Goal: Transaction & Acquisition: Download file/media

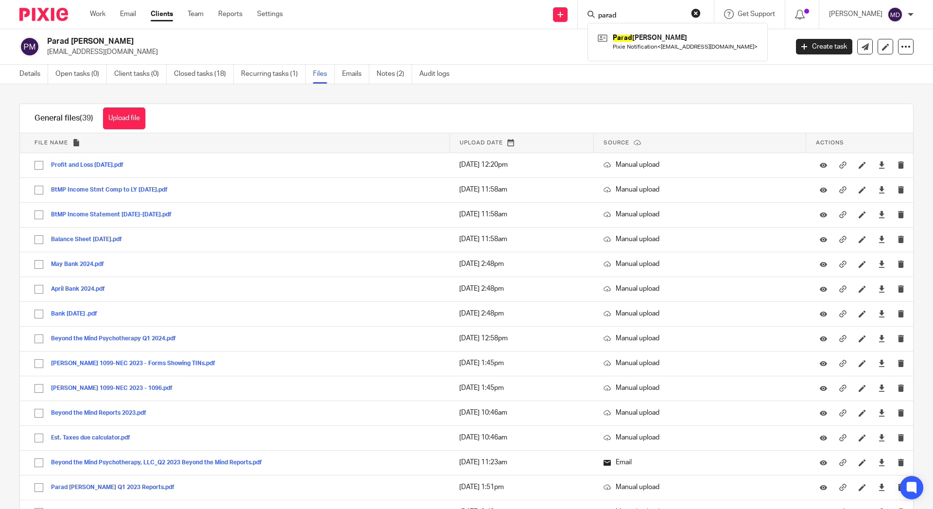
type input "parad"
click at [137, 21] on div "Work Email Clients Team Reports Settings Work Email Clients Team Reports Settin…" at bounding box center [188, 14] width 217 height 29
click at [131, 18] on link "Email" at bounding box center [128, 14] width 16 height 10
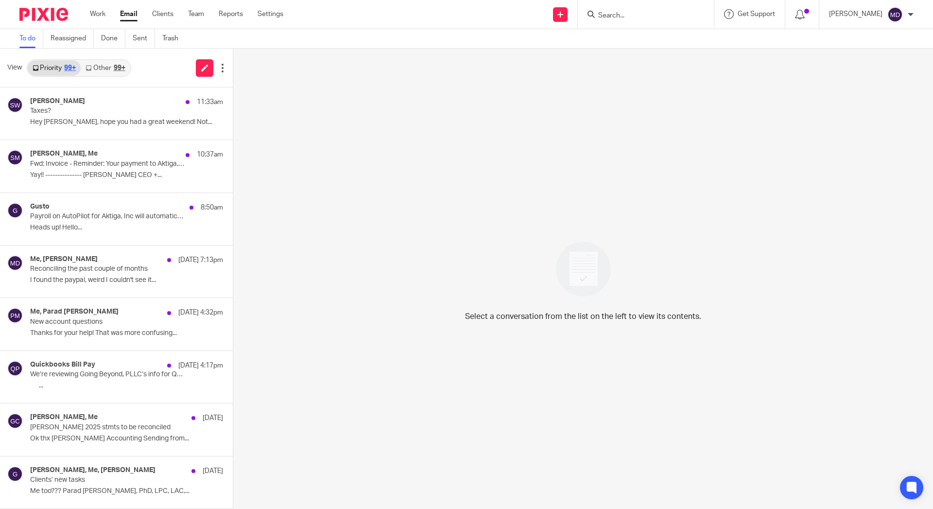
click at [99, 66] on link "Other 99+" at bounding box center [105, 68] width 49 height 16
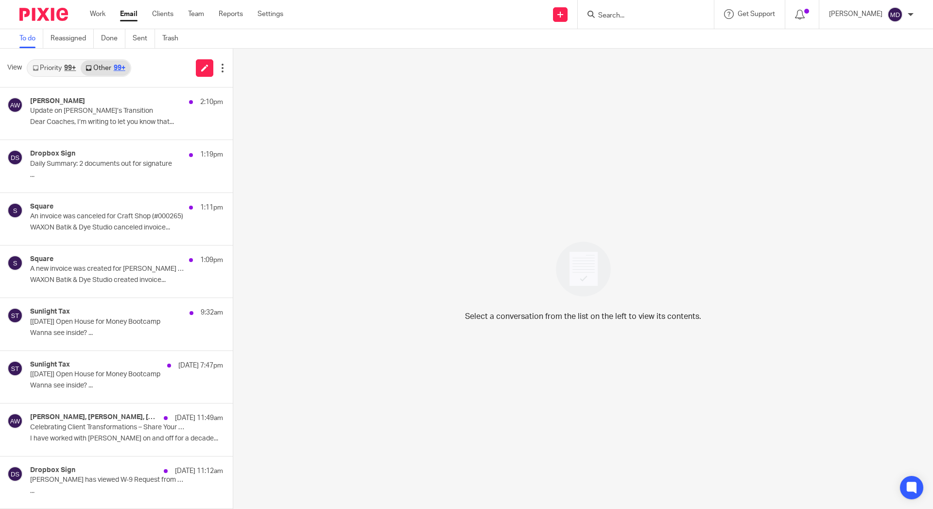
click at [45, 70] on link "Priority 99+" at bounding box center [54, 68] width 53 height 16
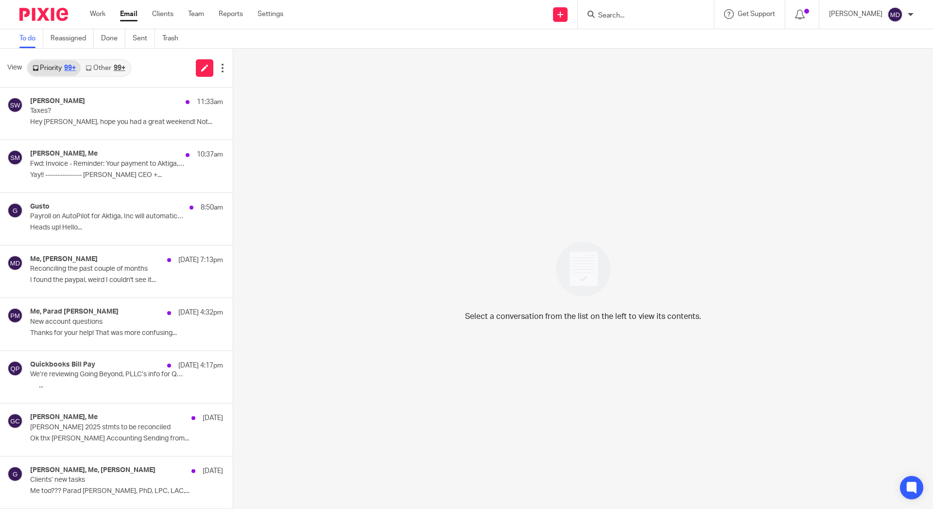
click at [637, 15] on input "Search" at bounding box center [641, 16] width 88 height 9
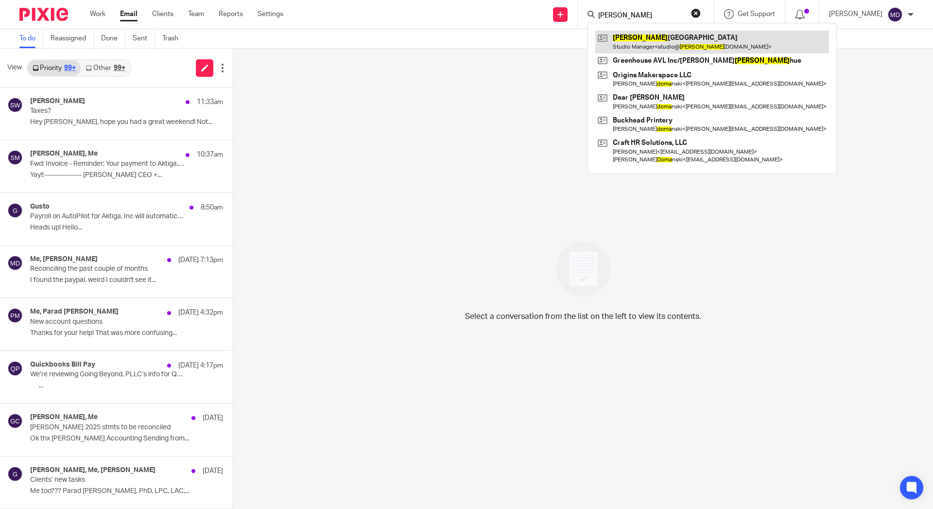
type input "dora"
click at [655, 42] on link at bounding box center [713, 42] width 234 height 22
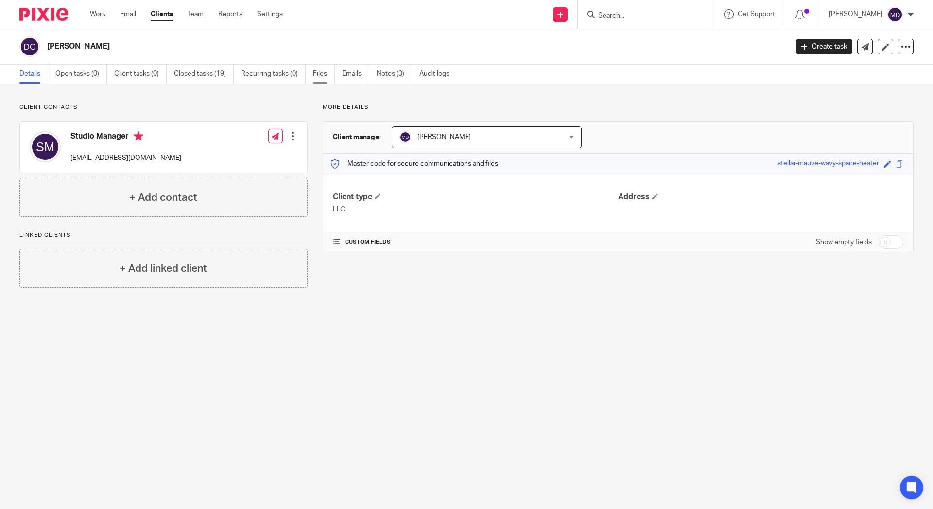
click at [328, 77] on link "Files" at bounding box center [324, 74] width 22 height 19
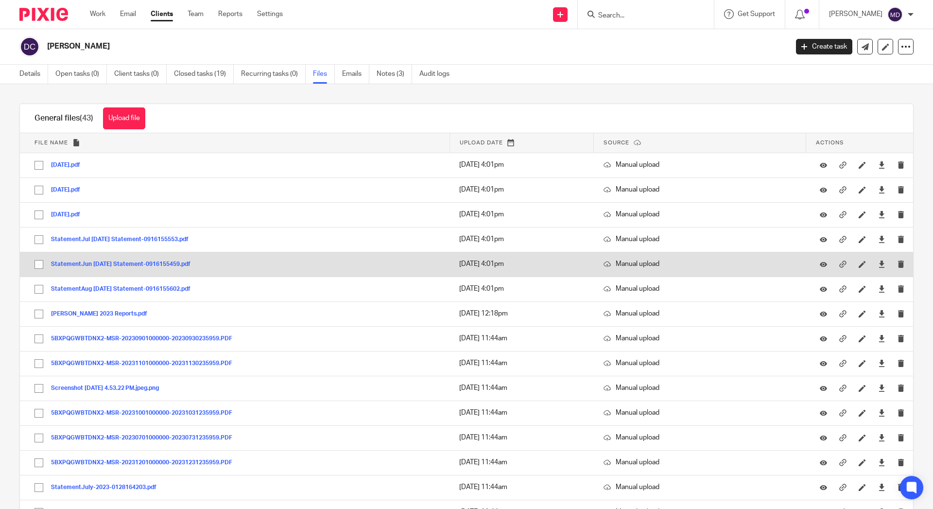
click at [124, 266] on button "StatementJun 12–Jul 11 Statement-0916155459.pdf" at bounding box center [124, 264] width 147 height 7
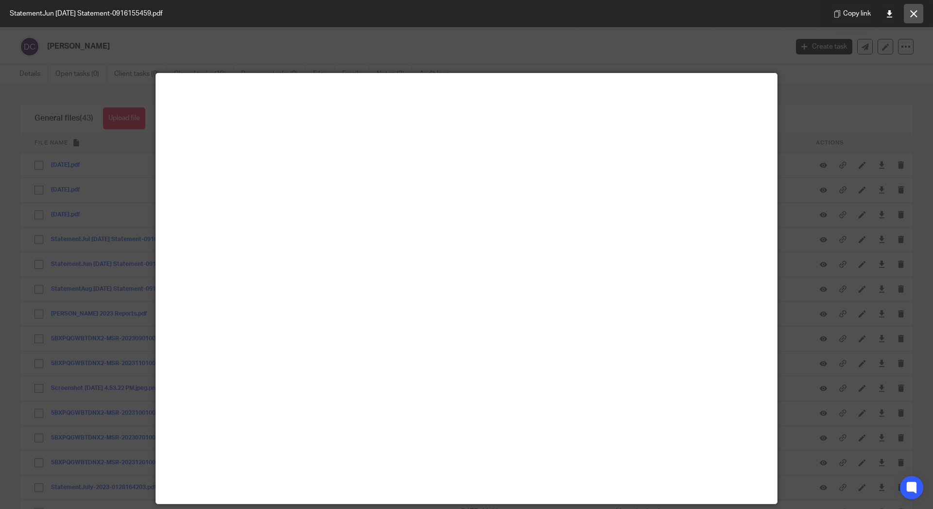
click at [913, 13] on icon at bounding box center [914, 13] width 7 height 7
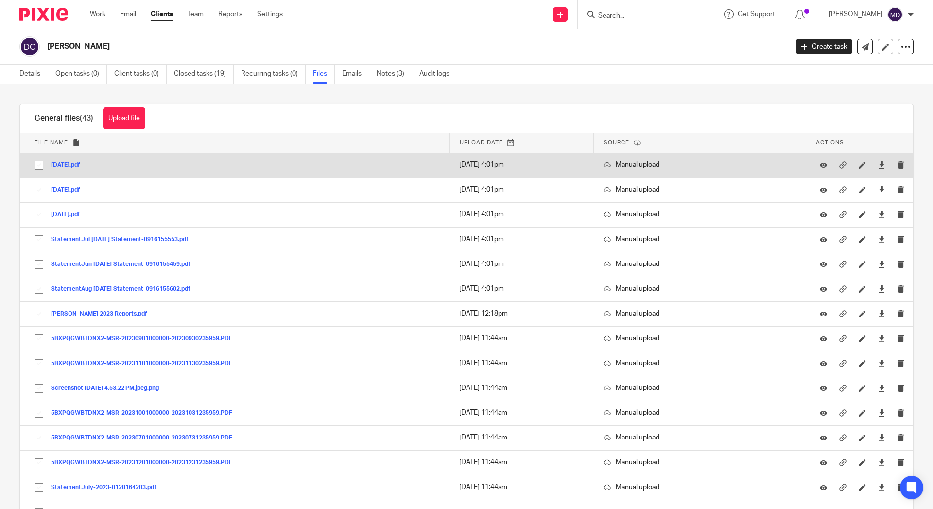
click at [35, 162] on input "checkbox" at bounding box center [39, 165] width 18 height 18
checkbox input "true"
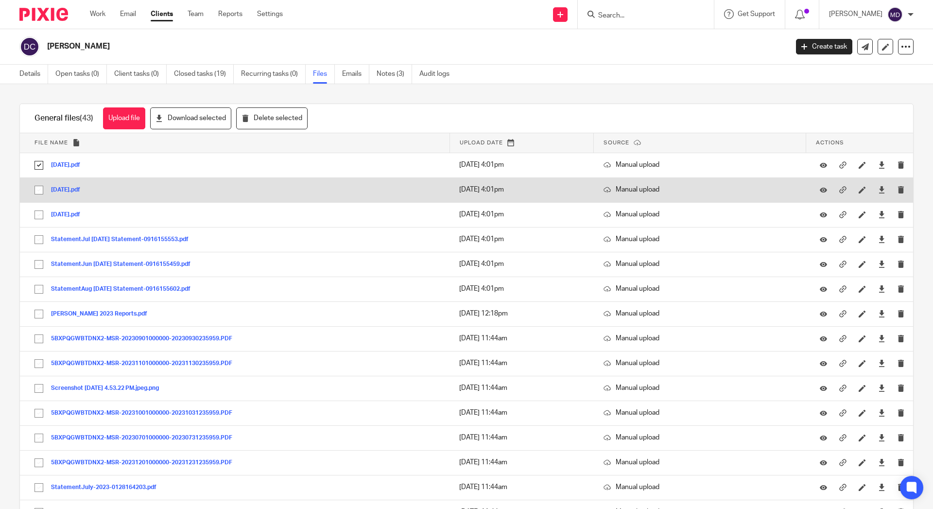
click at [37, 190] on input "checkbox" at bounding box center [39, 190] width 18 height 18
checkbox input "true"
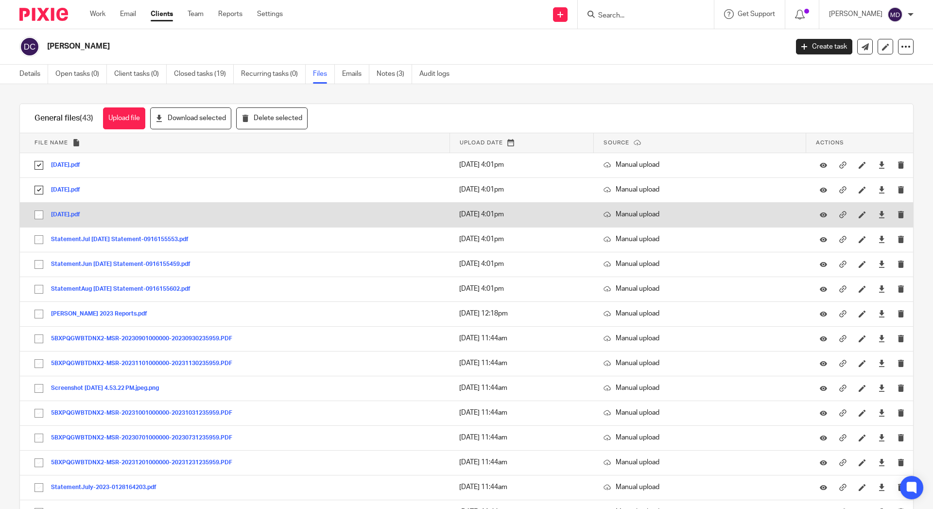
click at [35, 217] on input "checkbox" at bounding box center [39, 215] width 18 height 18
checkbox input "true"
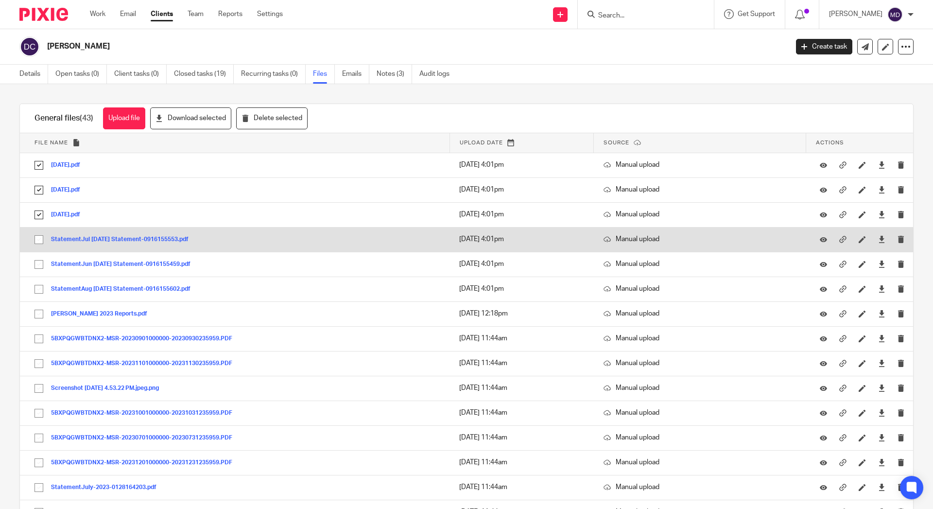
click at [38, 243] on input "checkbox" at bounding box center [39, 239] width 18 height 18
checkbox input "true"
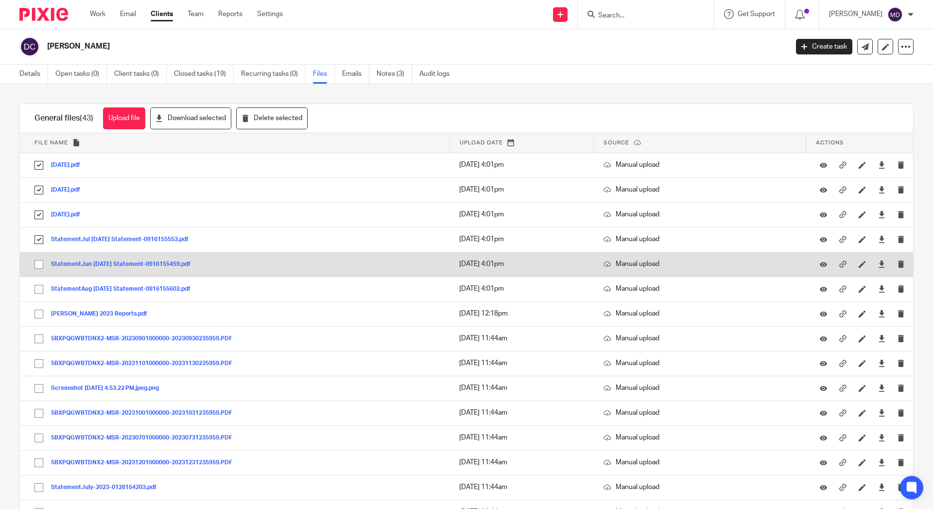
click at [35, 262] on input "checkbox" at bounding box center [39, 264] width 18 height 18
checkbox input "true"
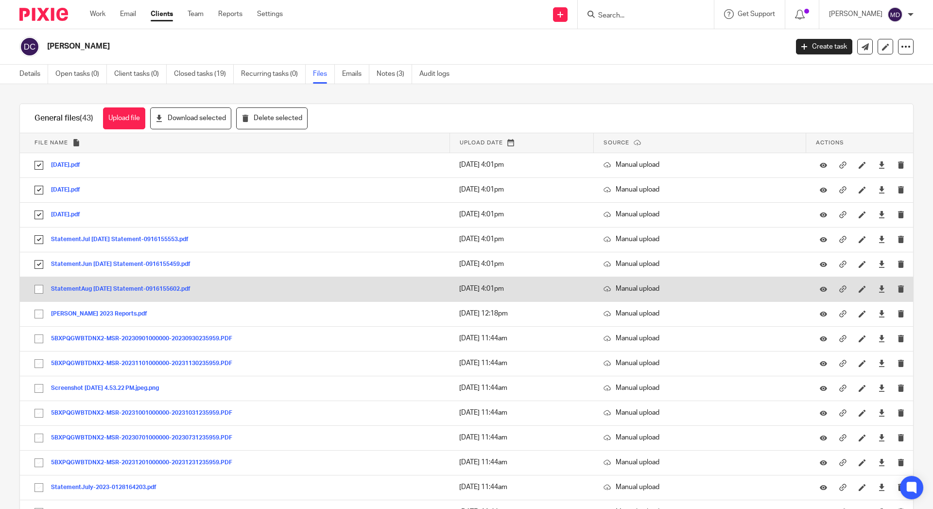
click at [38, 289] on input "checkbox" at bounding box center [39, 289] width 18 height 18
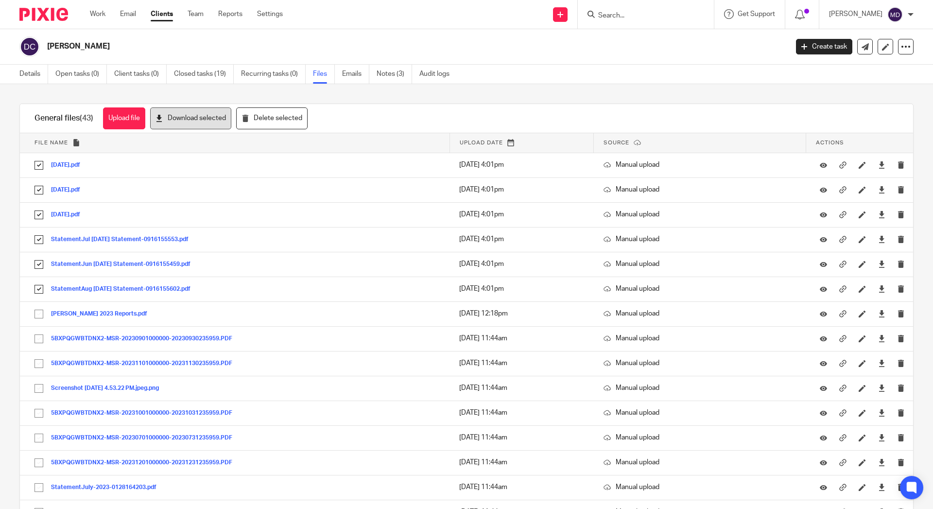
click at [185, 113] on button "Download selected" at bounding box center [190, 118] width 81 height 22
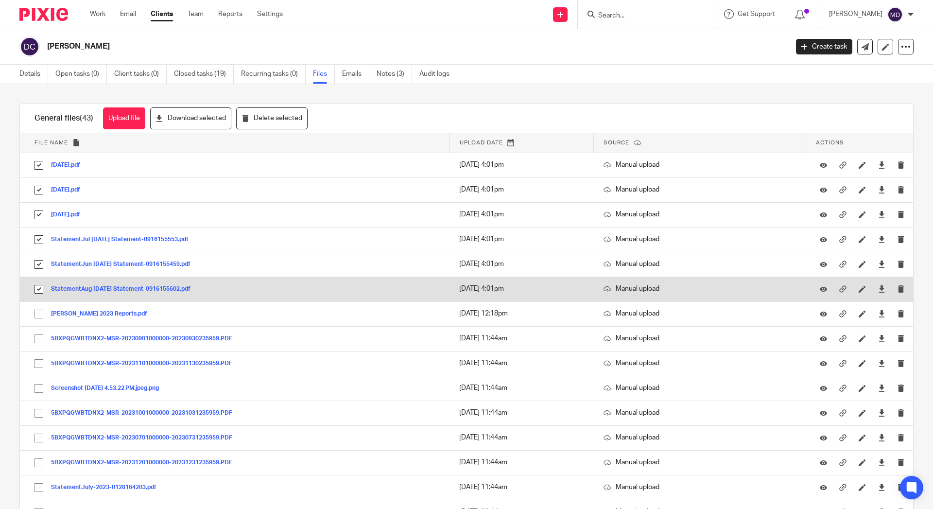
click at [38, 285] on input "checkbox" at bounding box center [39, 289] width 18 height 18
checkbox input "false"
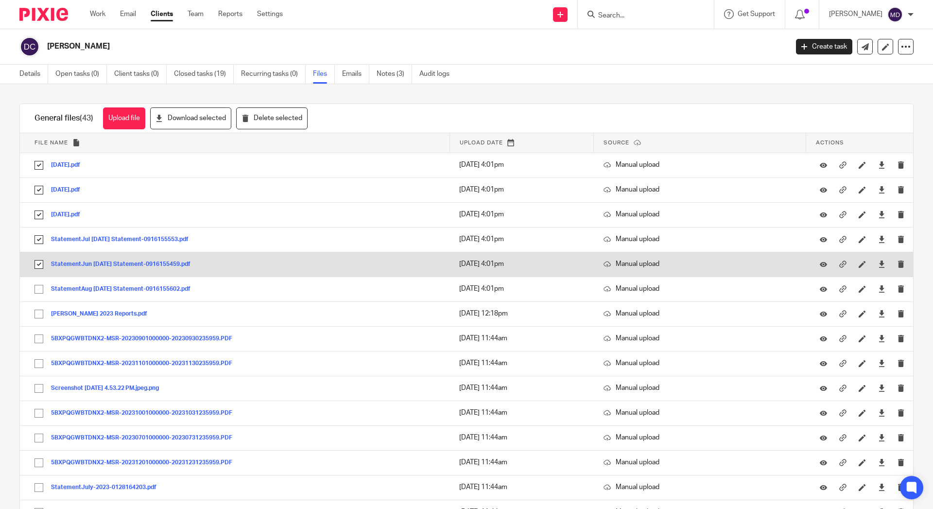
click at [38, 265] on input "checkbox" at bounding box center [39, 264] width 18 height 18
checkbox input "false"
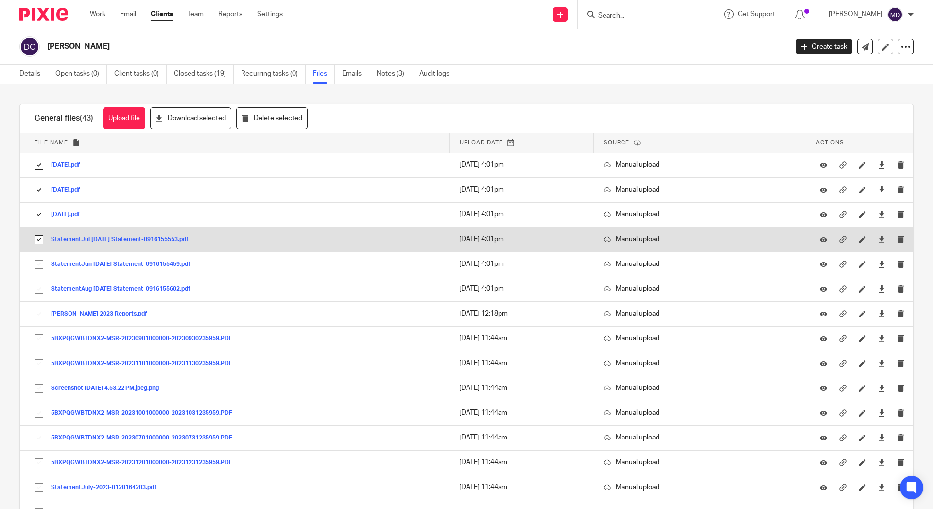
click at [37, 242] on input "checkbox" at bounding box center [39, 239] width 18 height 18
checkbox input "false"
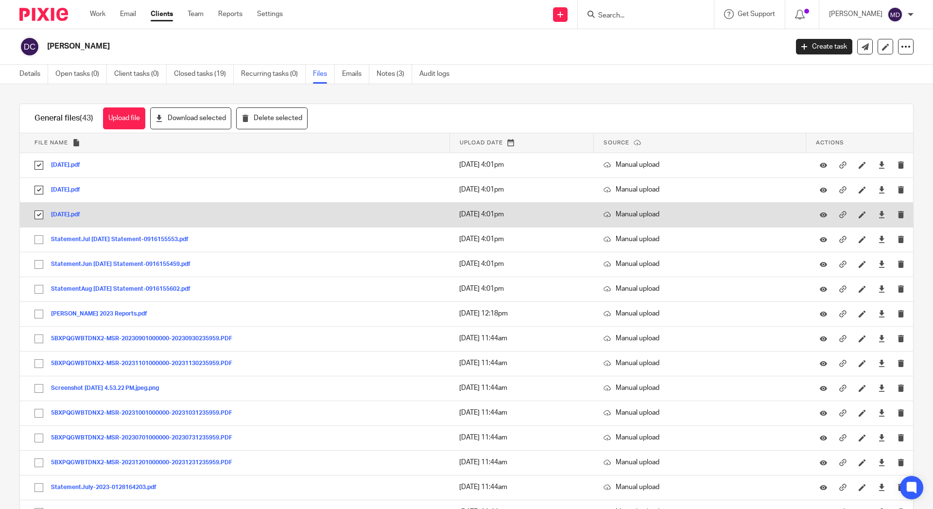
click at [42, 212] on input "checkbox" at bounding box center [39, 215] width 18 height 18
checkbox input "false"
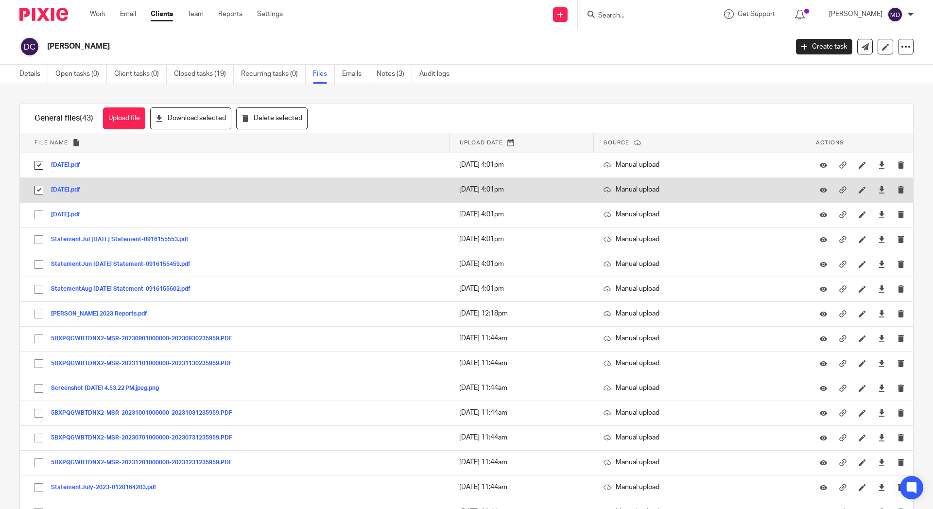
click at [39, 187] on input "checkbox" at bounding box center [39, 190] width 18 height 18
checkbox input "false"
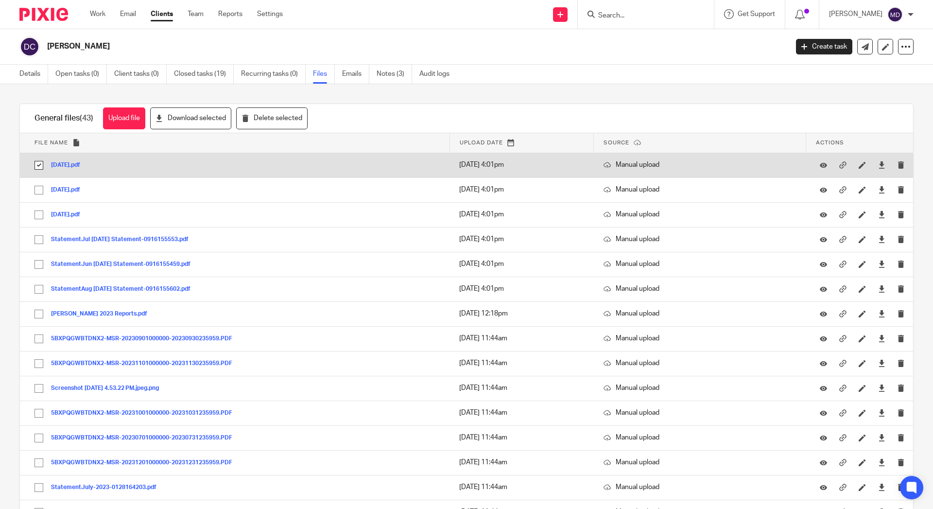
click at [39, 158] on input "checkbox" at bounding box center [39, 165] width 18 height 18
checkbox input "false"
